Goal: Find specific page/section: Find specific page/section

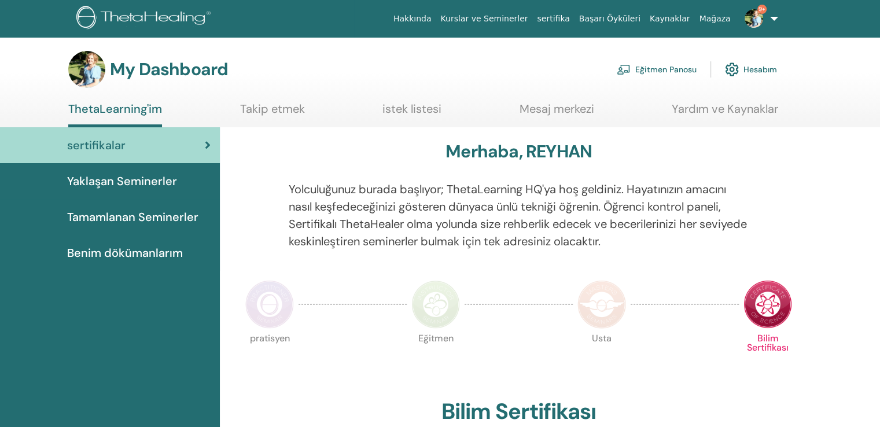
click at [663, 65] on link "Eğitmen Panosu" at bounding box center [657, 69] width 80 height 25
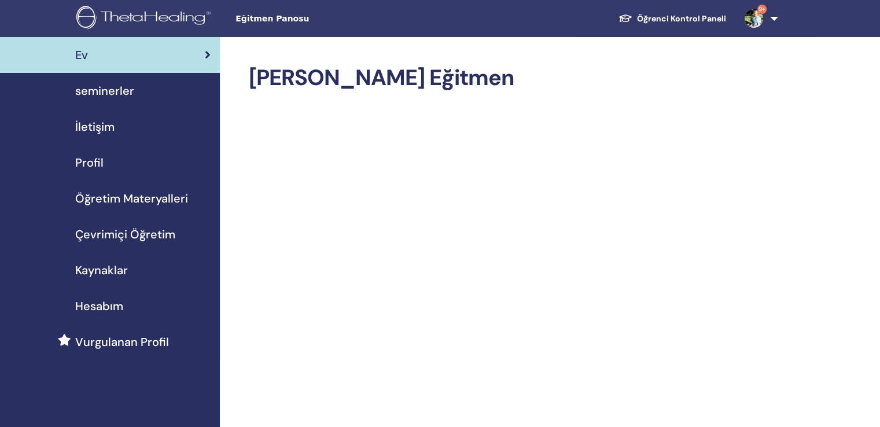
click at [109, 85] on span "seminerler" at bounding box center [104, 90] width 59 height 17
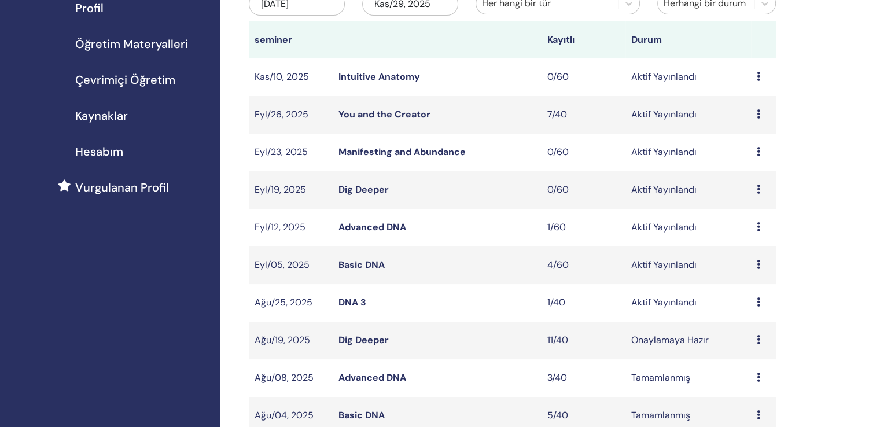
scroll to position [174, 0]
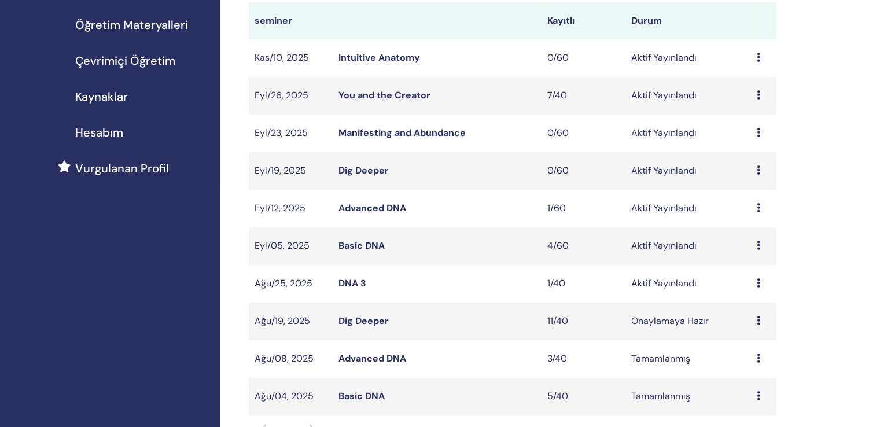
click at [356, 239] on link "Basic DNA" at bounding box center [361, 245] width 46 height 12
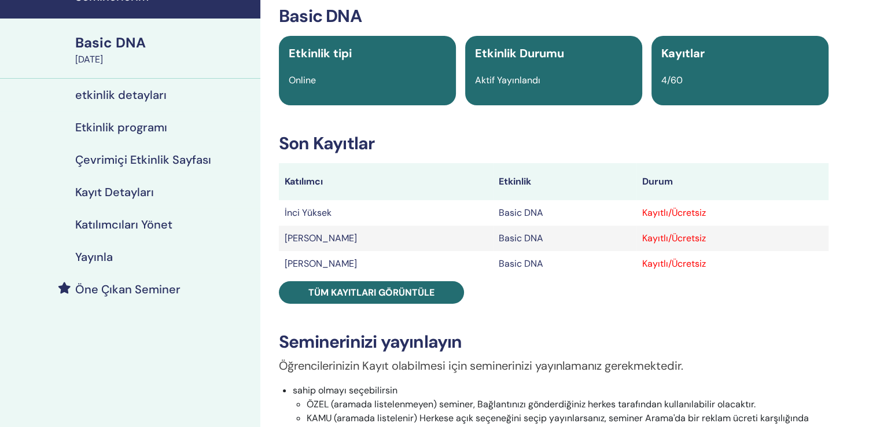
scroll to position [174, 0]
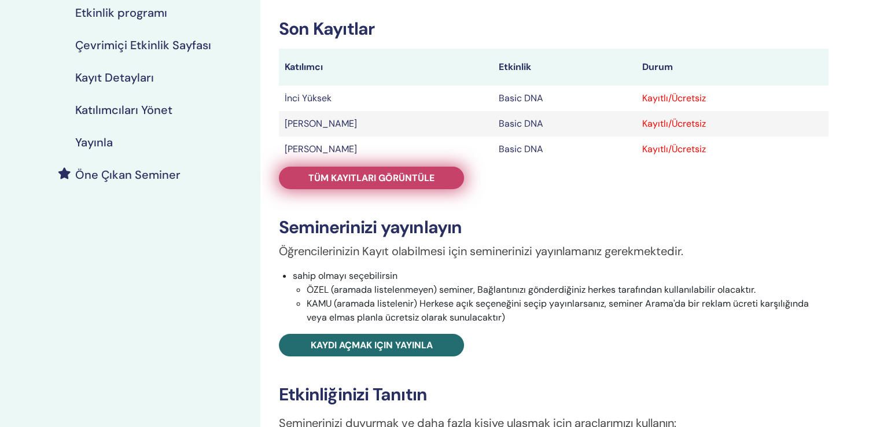
click at [368, 172] on span "Tüm kayıtları görüntüle" at bounding box center [371, 178] width 126 height 12
